Goal: Navigation & Orientation: Go to known website

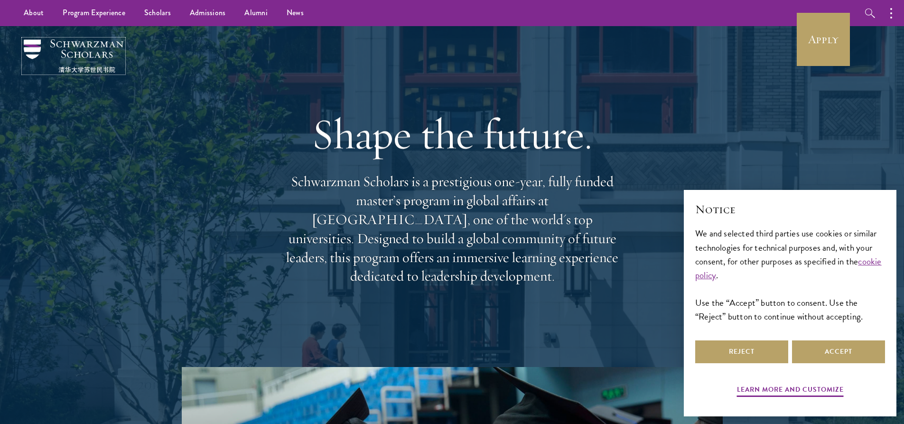
click at [99, 54] on img at bounding box center [74, 55] width 100 height 33
